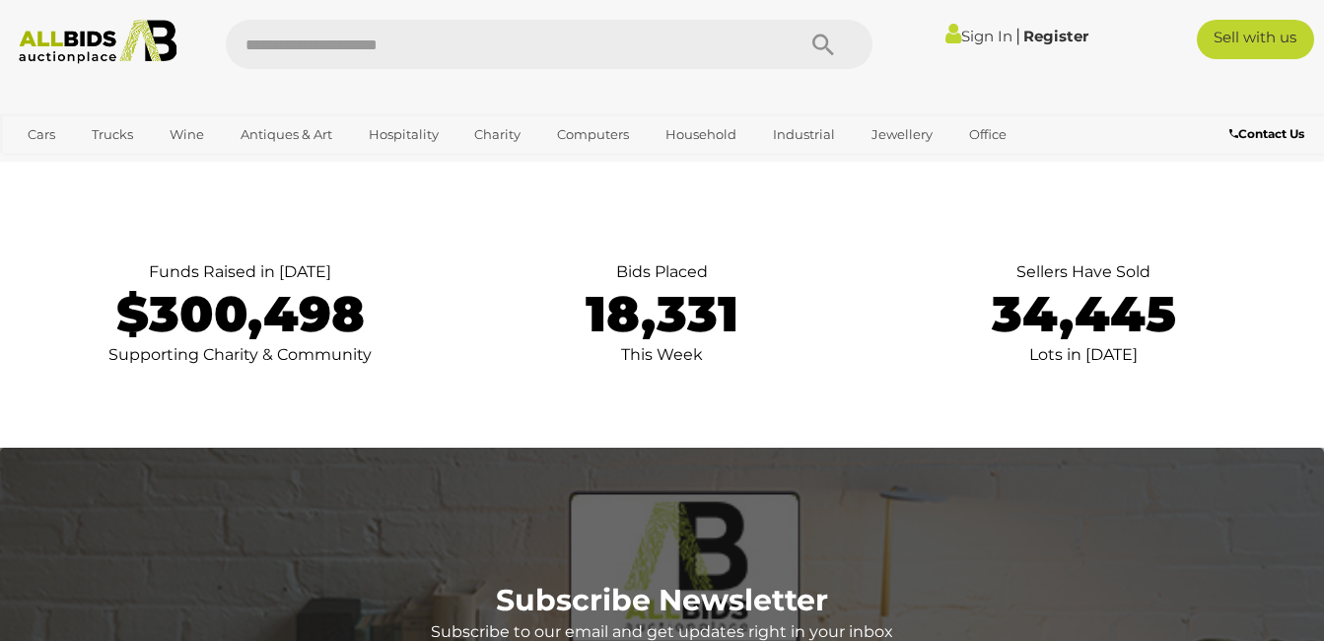
scroll to position [3893, 0]
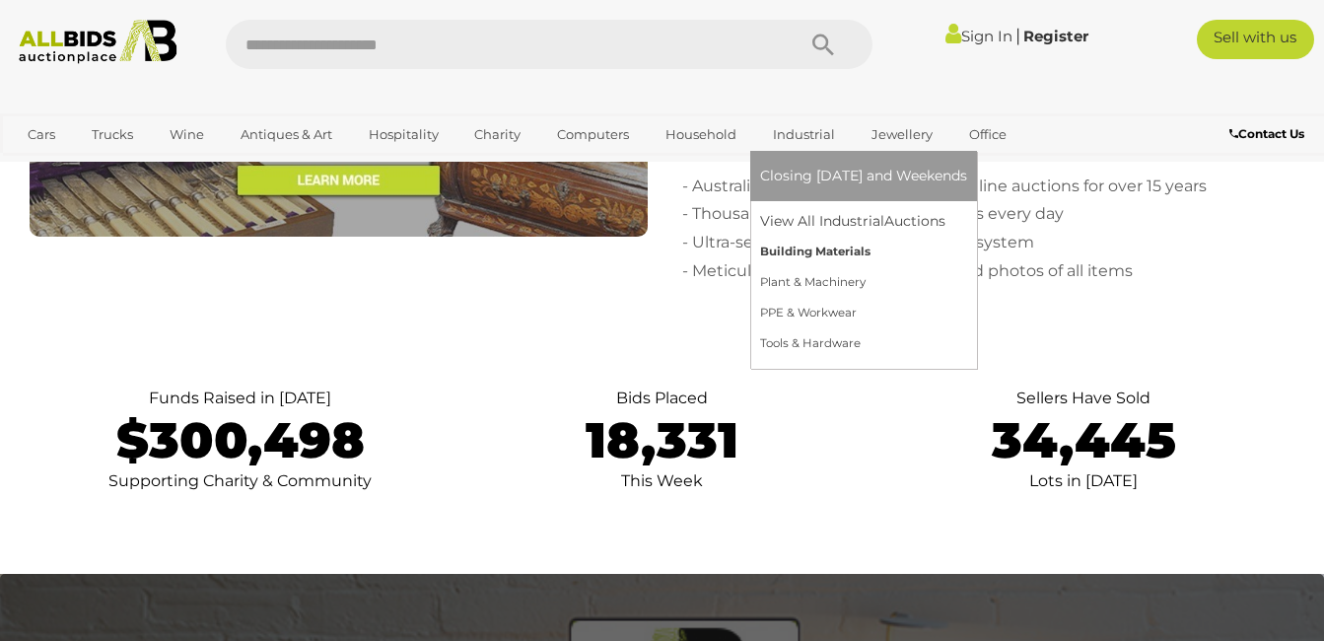
click at [781, 244] on link "Building Materials" at bounding box center [863, 252] width 207 height 31
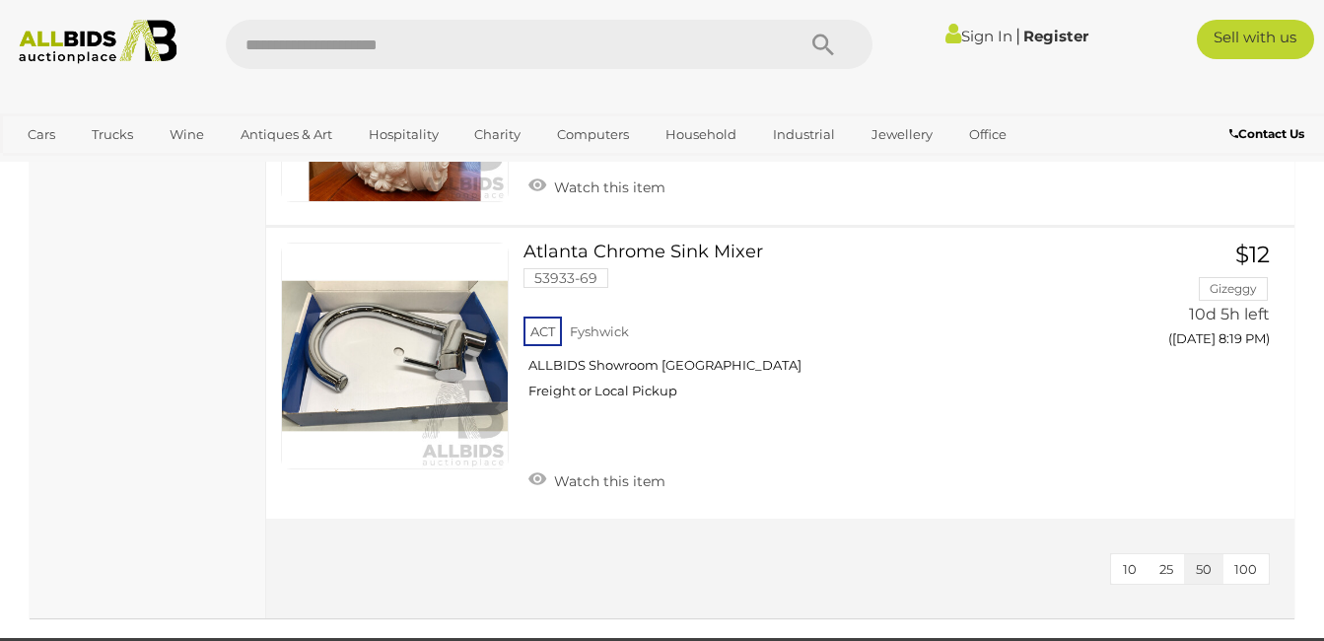
scroll to position [15079, 0]
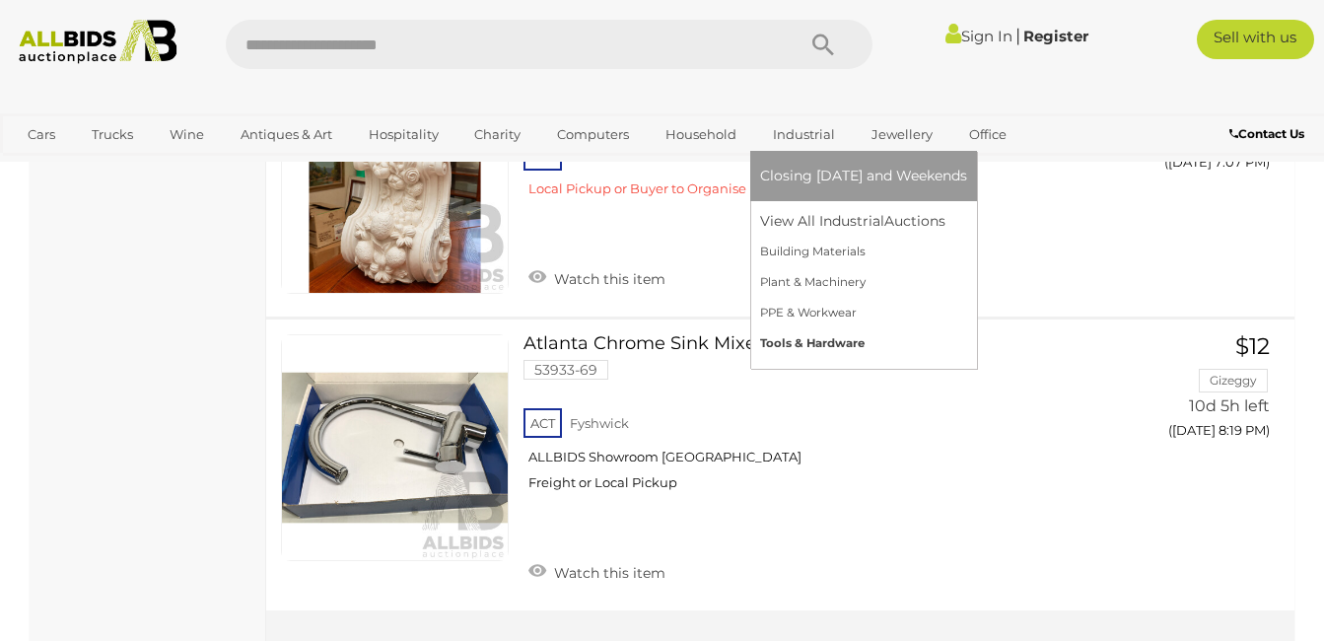
click at [824, 342] on link "Tools & Hardware" at bounding box center [863, 343] width 207 height 31
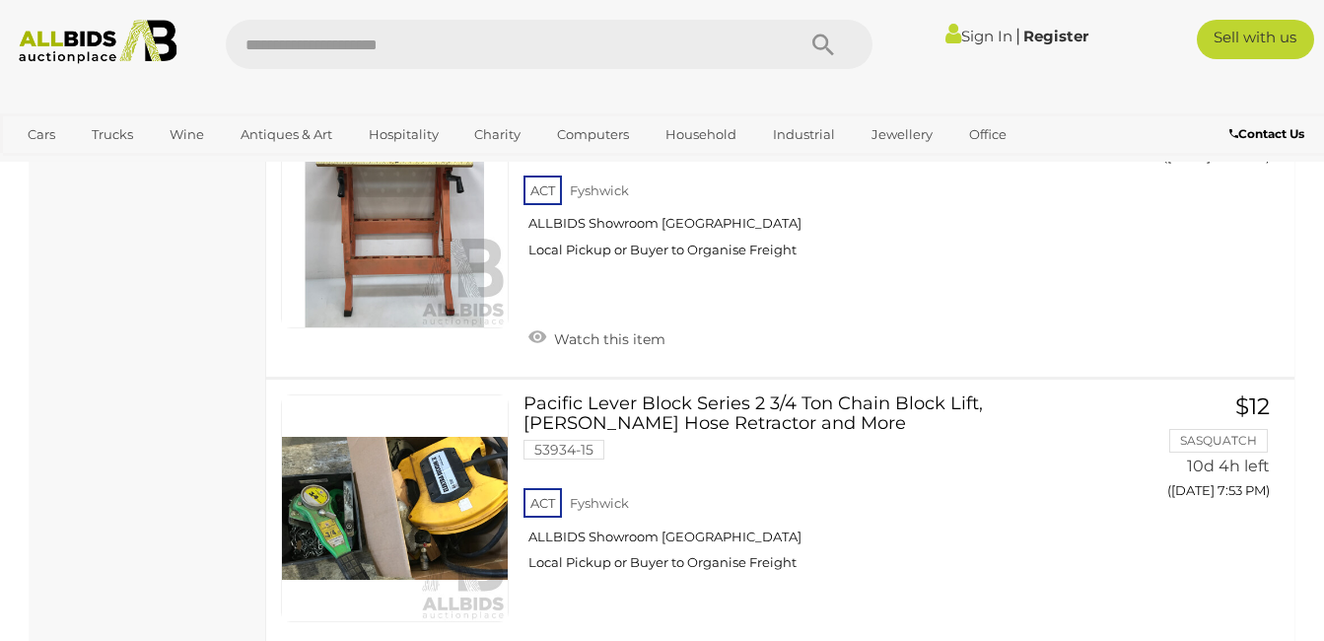
scroll to position [14783, 0]
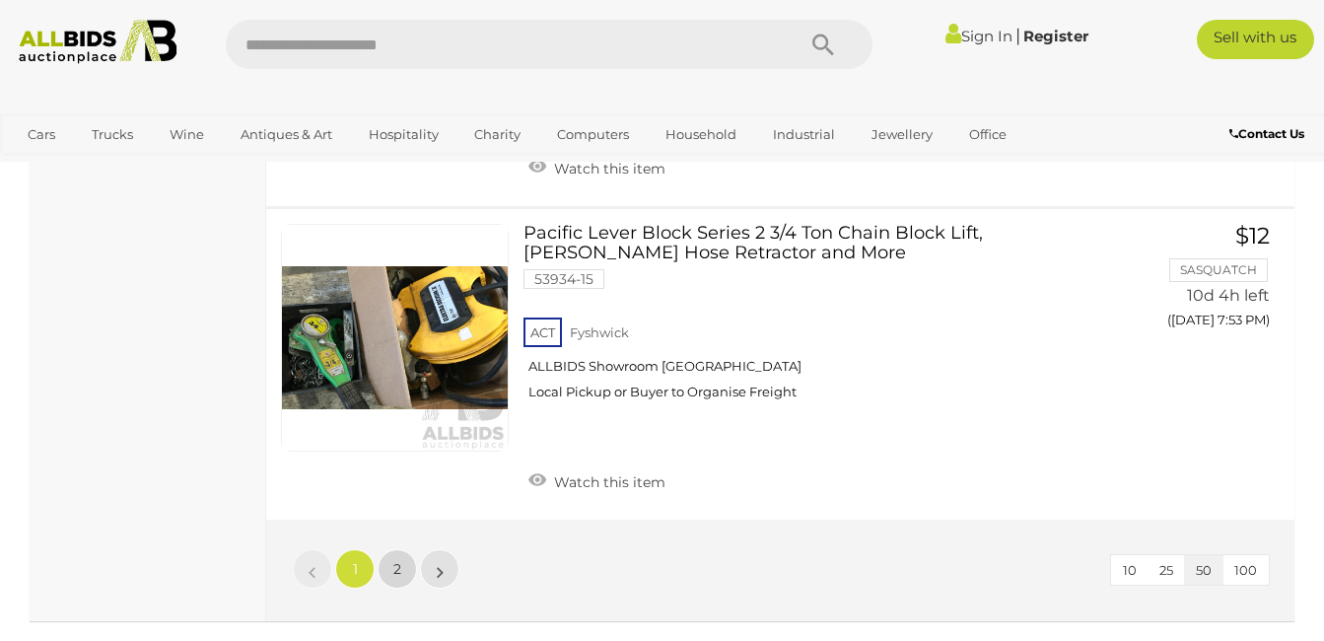
click at [394, 560] on span "2" at bounding box center [397, 569] width 8 height 18
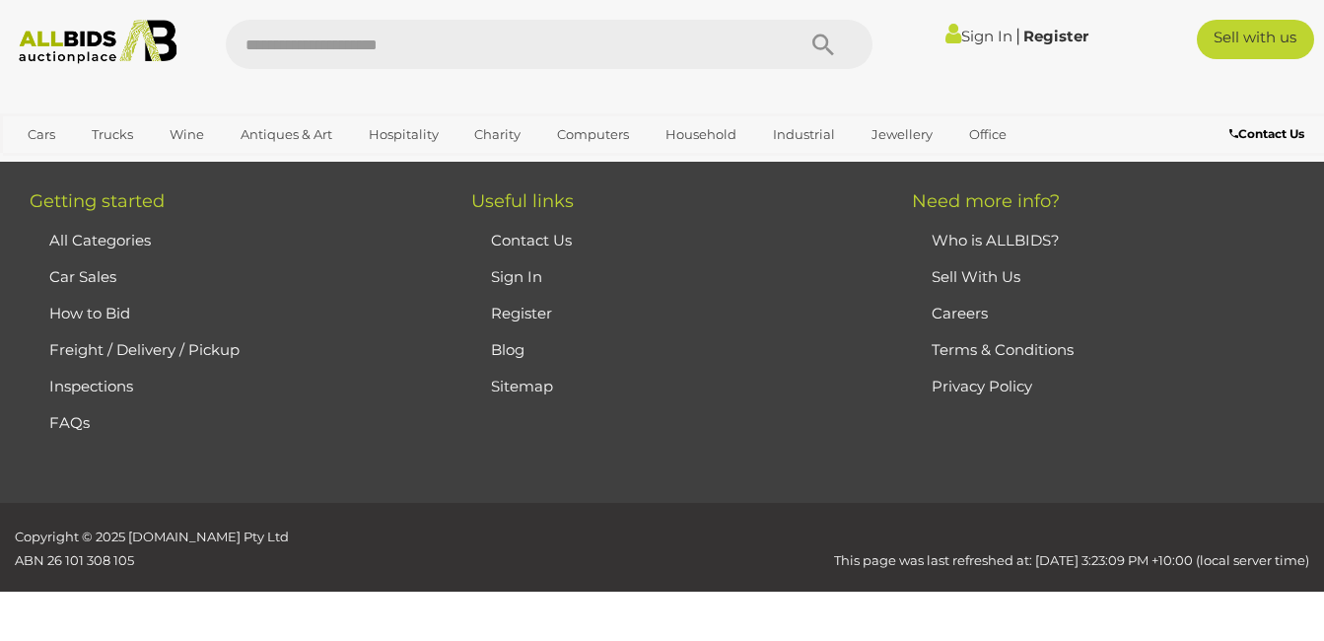
scroll to position [331, 0]
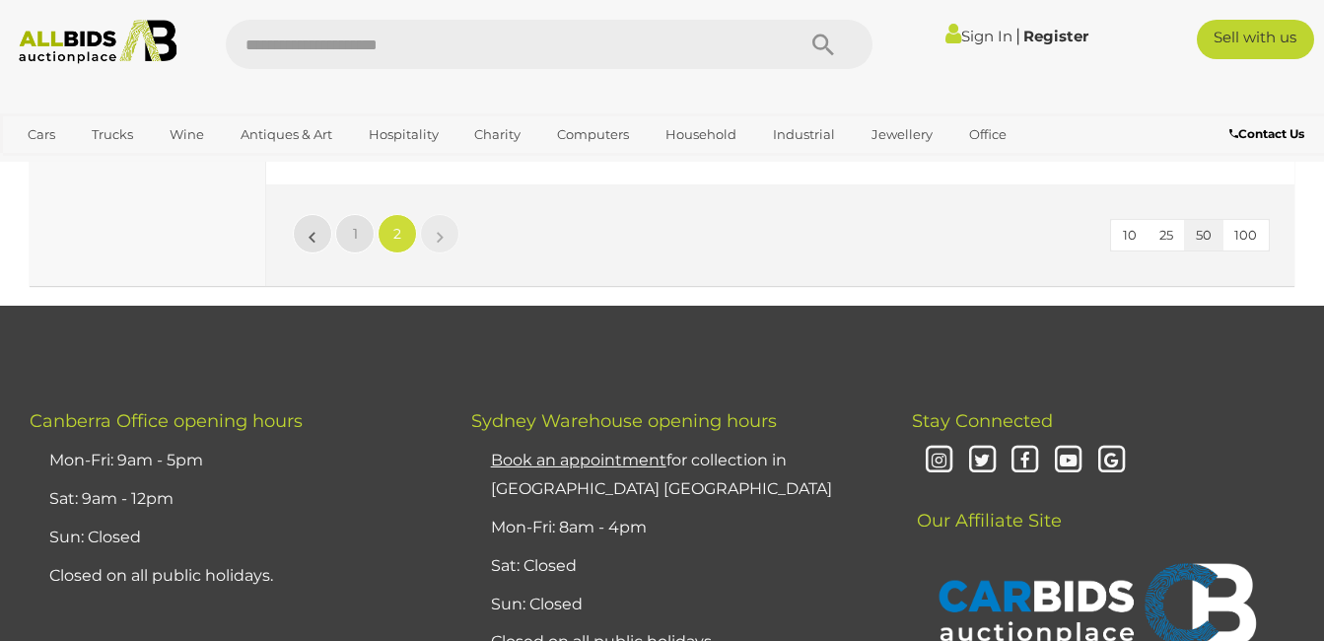
scroll to position [8019, 0]
